Goal: Information Seeking & Learning: Check status

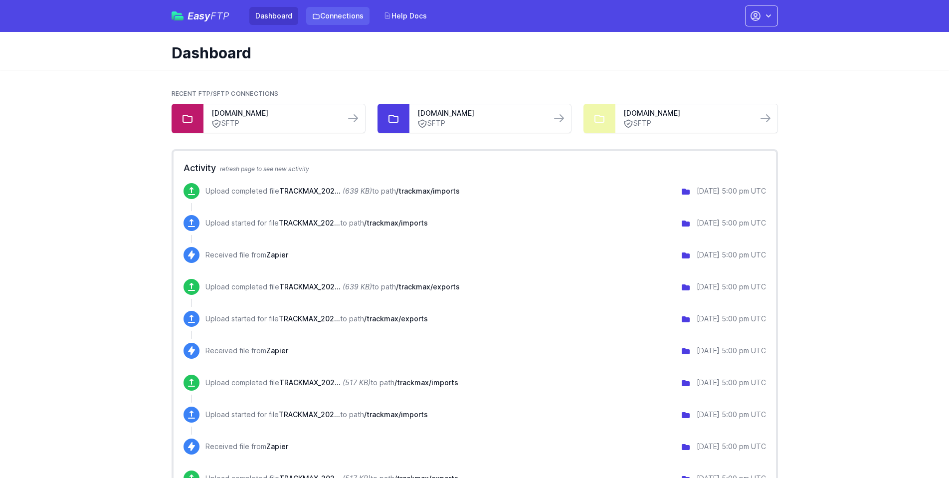
click at [337, 20] on link "Connections" at bounding box center [337, 16] width 63 height 18
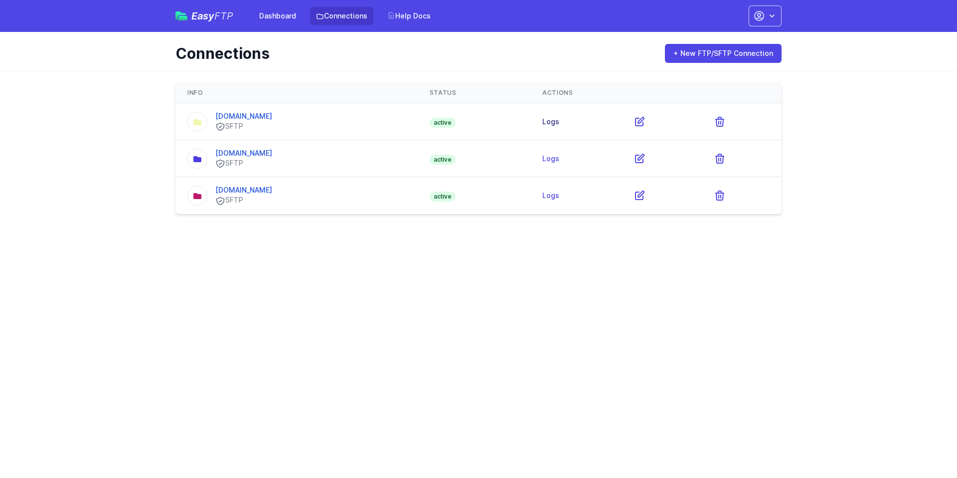
click at [559, 124] on link "Logs" at bounding box center [550, 121] width 17 height 8
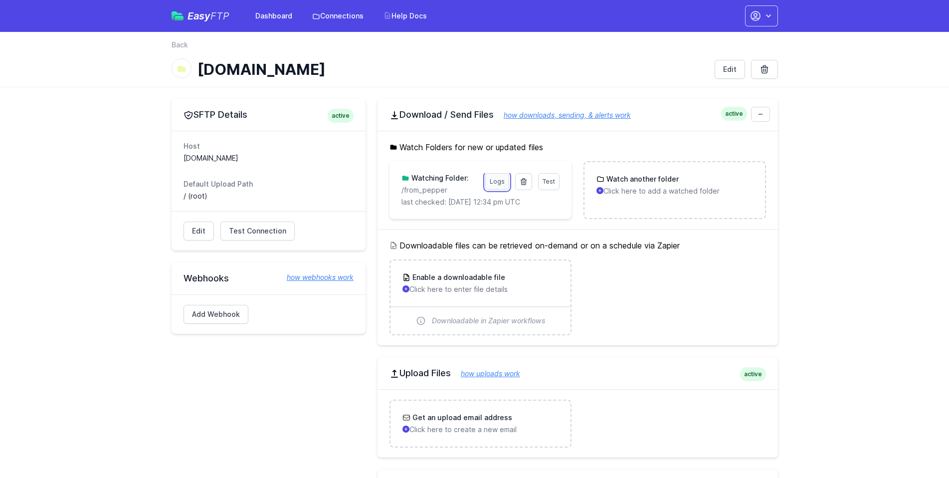
click at [495, 182] on link "Logs" at bounding box center [497, 181] width 24 height 17
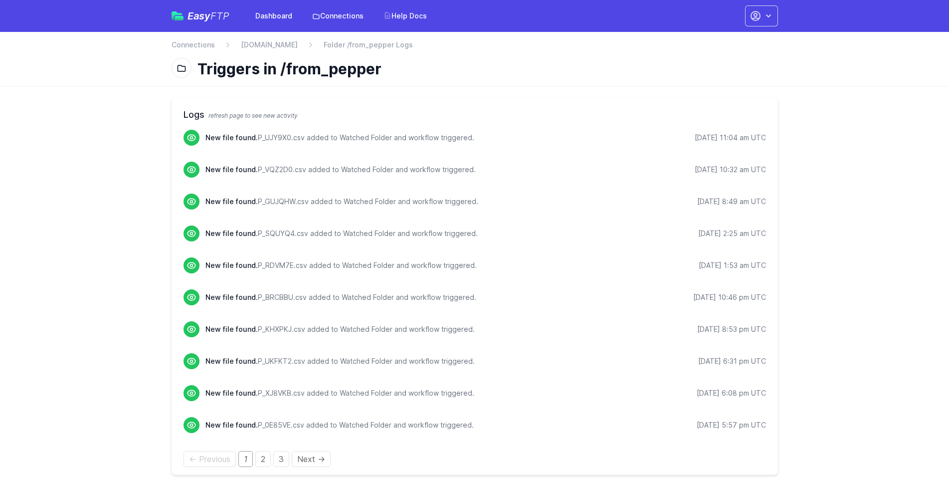
drag, startPoint x: 206, startPoint y: 138, endPoint x: 762, endPoint y: 143, distance: 555.8
click at [762, 143] on div "New file found. P_UJY9X0.csv added to Watched Folder and workflow triggered. 10…" at bounding box center [485, 138] width 560 height 16
copy div "New file found. P_UJY9X0.csv added to Watched Folder and workflow triggered. 10…"
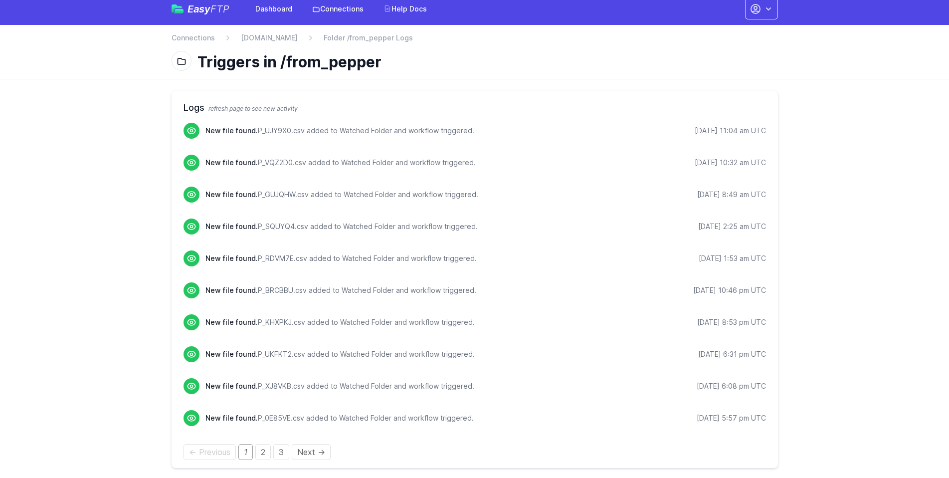
scroll to position [9, 0]
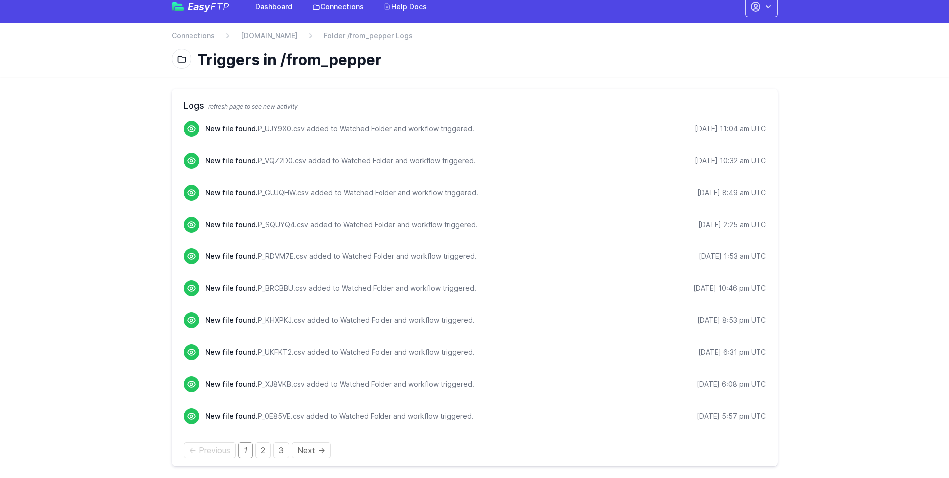
click at [260, 156] on p "New file found. P_VQZ2D0.csv added to Watched Folder and workflow triggered." at bounding box center [340, 161] width 270 height 10
drag, startPoint x: 184, startPoint y: 103, endPoint x: 770, endPoint y: 430, distance: 670.6
click at [770, 430] on div "Logs refresh page to see new activity New file found. P_UJY9X0.csv added to Wat…" at bounding box center [474, 277] width 606 height 377
copy div "Logs refresh page to see new activity New file found. P_UJY9X0.csv added to Wat…"
click at [263, 451] on link "2" at bounding box center [262, 450] width 15 height 16
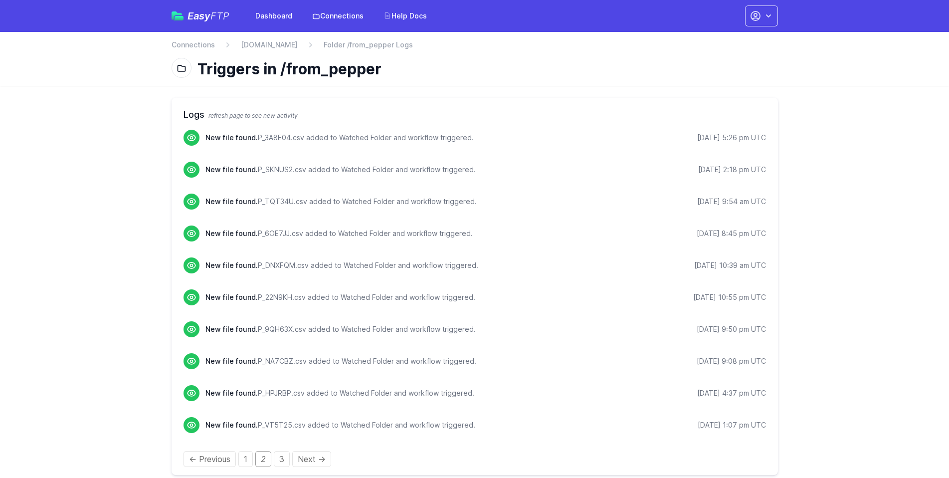
drag, startPoint x: 177, startPoint y: 135, endPoint x: 777, endPoint y: 426, distance: 666.8
click at [777, 426] on div "Logs refresh page to see new activity New file found. P_3A8E04.csv added to Wat…" at bounding box center [474, 286] width 606 height 377
copy ul "New file found. P_3A8E04.csv added to Watched Folder and workflow triggered. 10…"
click at [282, 459] on link "3" at bounding box center [282, 459] width 16 height 16
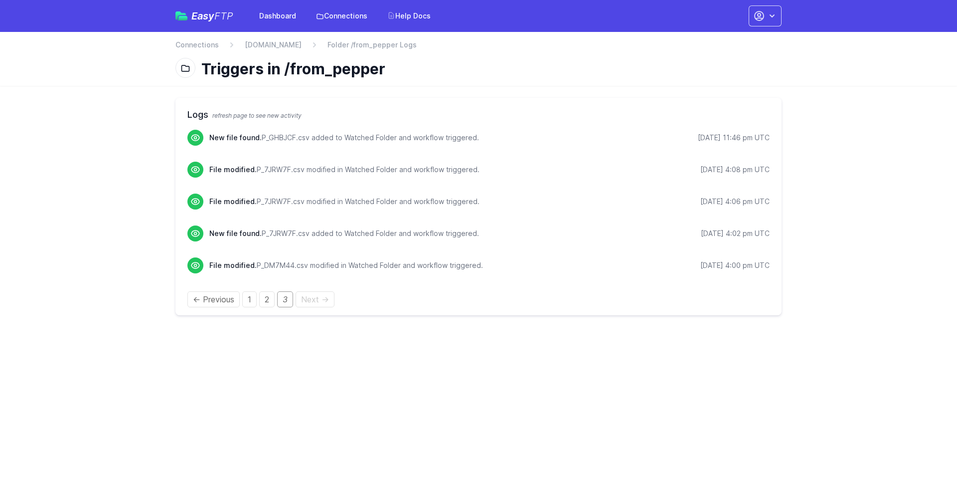
drag, startPoint x: 183, startPoint y: 133, endPoint x: 766, endPoint y: 273, distance: 599.8
click at [766, 273] on div "Logs refresh page to see new activity New file found. P_GHBJCF.csv added to Wat…" at bounding box center [478, 206] width 606 height 217
copy ul "New file found. P_GHBJCF.csv added to Watched Folder and workflow triggered. [D…"
click at [367, 327] on html "Easy FTP Dashboard Connections Help Docs Account Settings Your Profile Contact …" at bounding box center [478, 163] width 957 height 327
click at [784, 15] on div "Easy FTP Dashboard Connections Help Docs Account Settings Your Profile Contact …" at bounding box center [479, 16] width 638 height 32
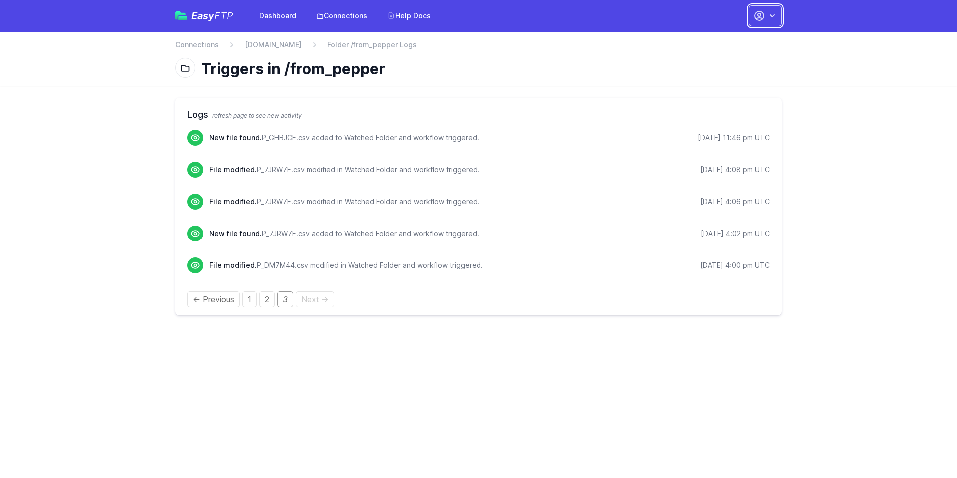
click at [771, 18] on icon "button" at bounding box center [772, 16] width 10 height 10
click at [717, 74] on link "Contact EasyFTP" at bounding box center [734, 77] width 96 height 18
drag, startPoint x: 202, startPoint y: 69, endPoint x: 400, endPoint y: 69, distance: 197.4
click at [400, 69] on h1 "Triggers in /from_pepper" at bounding box center [487, 69] width 572 height 18
copy h1 "Triggers in /from_pepper"
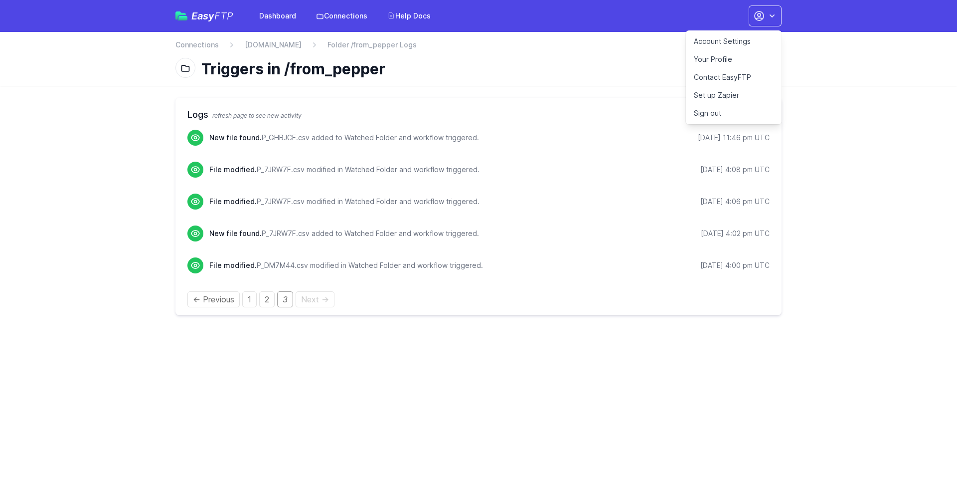
click at [717, 75] on link "Contact EasyFTP" at bounding box center [734, 77] width 96 height 18
